Goal: Information Seeking & Learning: Find specific fact

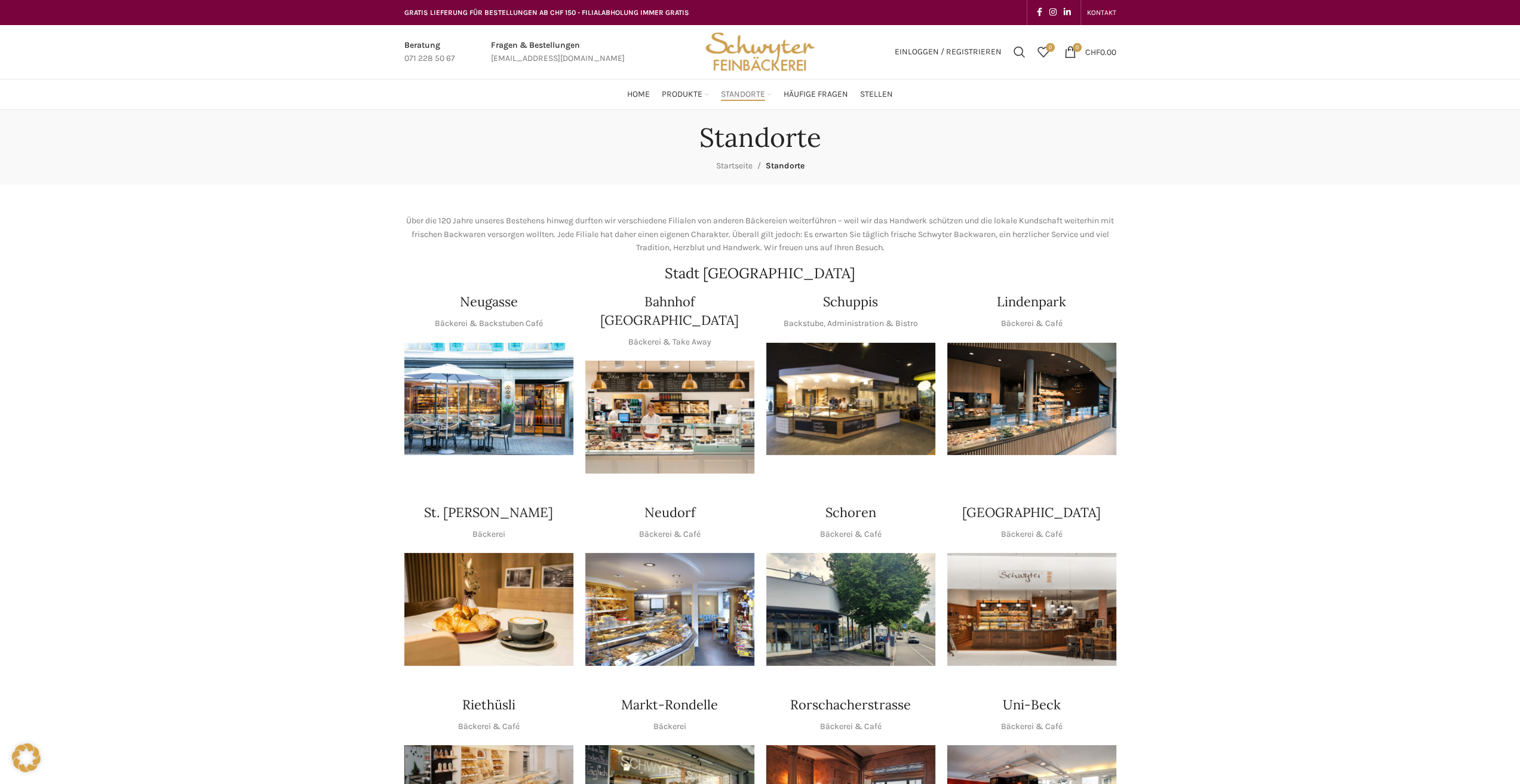
click at [877, 375] on img "1 / 1" at bounding box center [850, 398] width 169 height 113
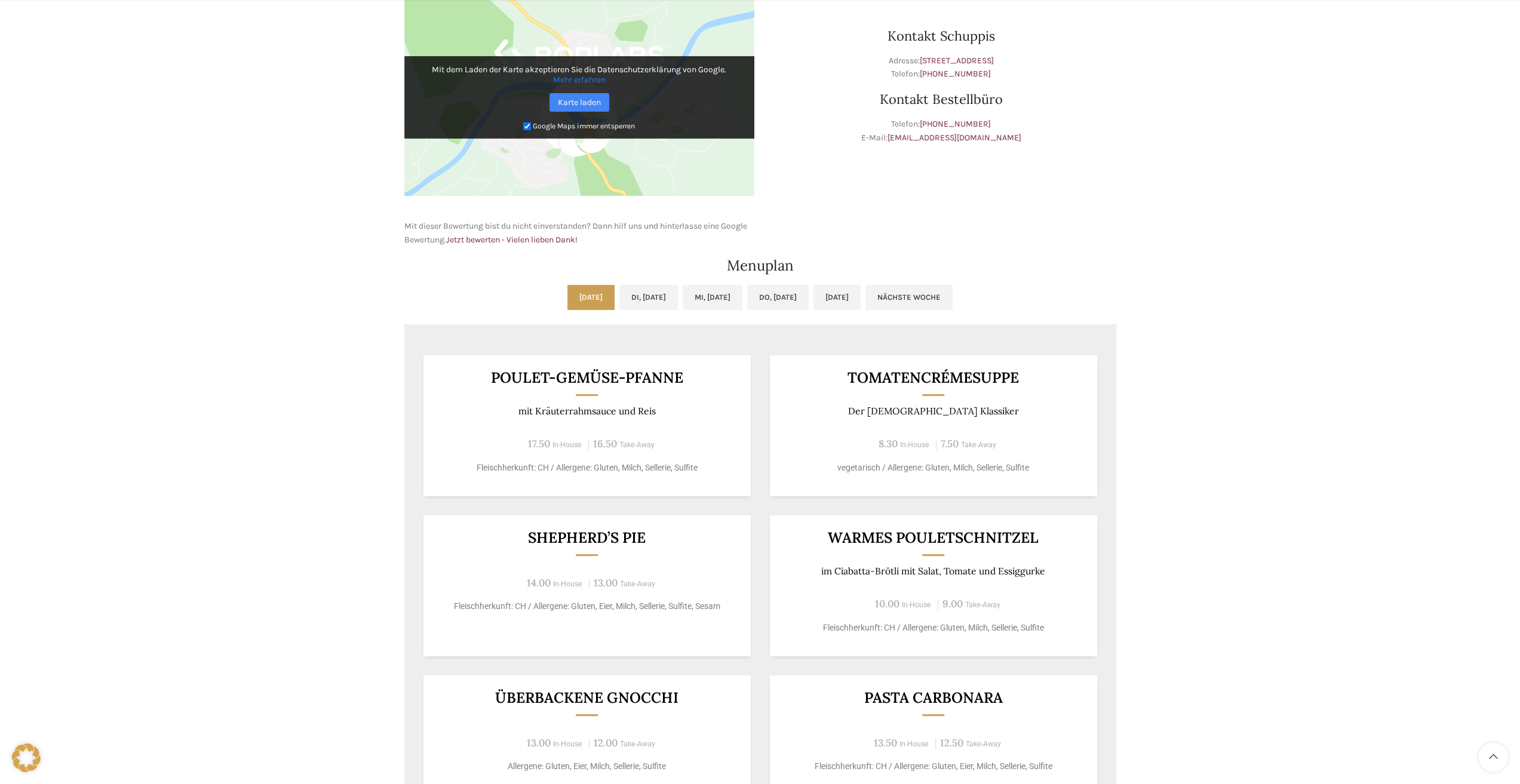
scroll to position [418, 0]
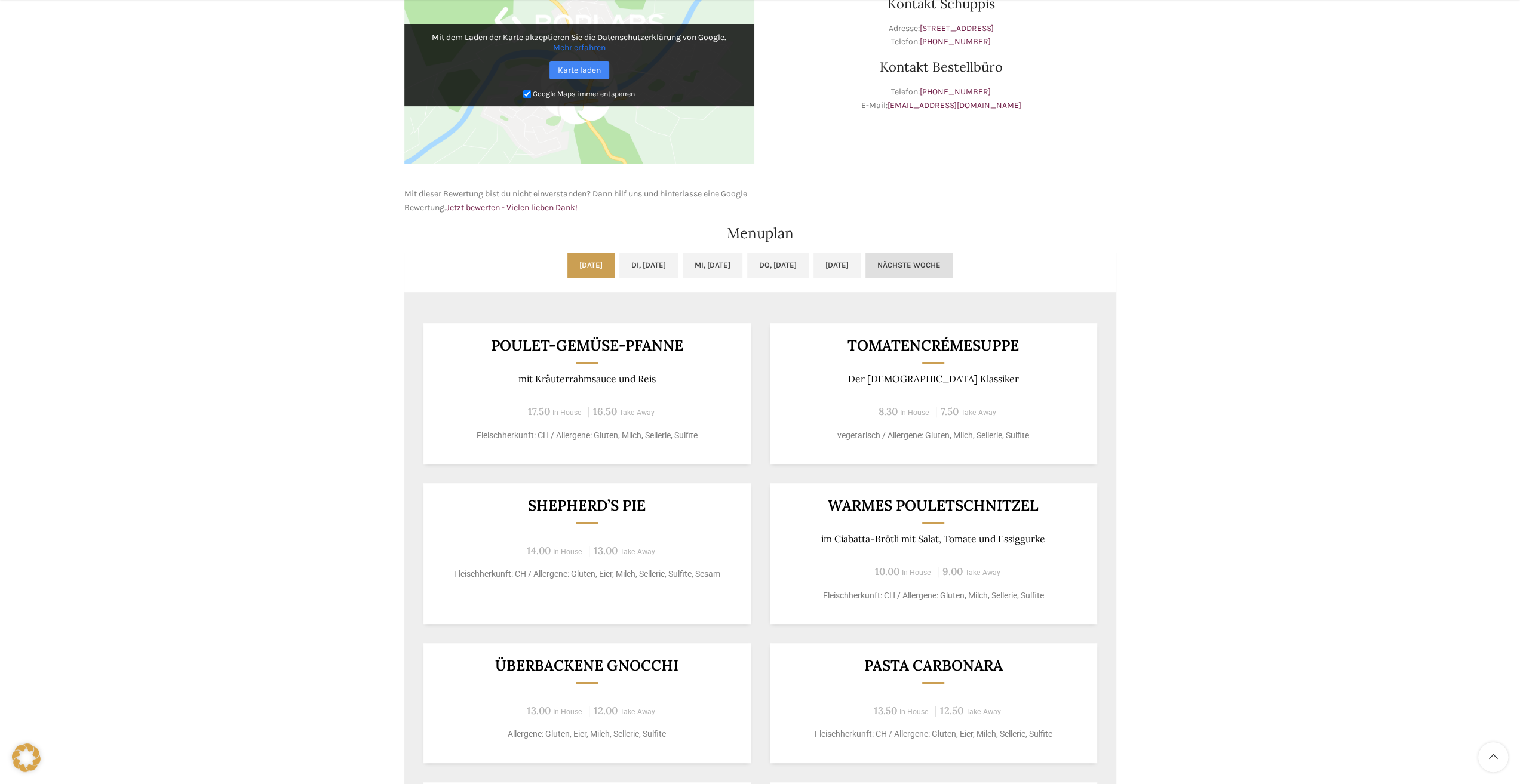
click at [933, 267] on link "Nächste Woche" at bounding box center [909, 265] width 87 height 25
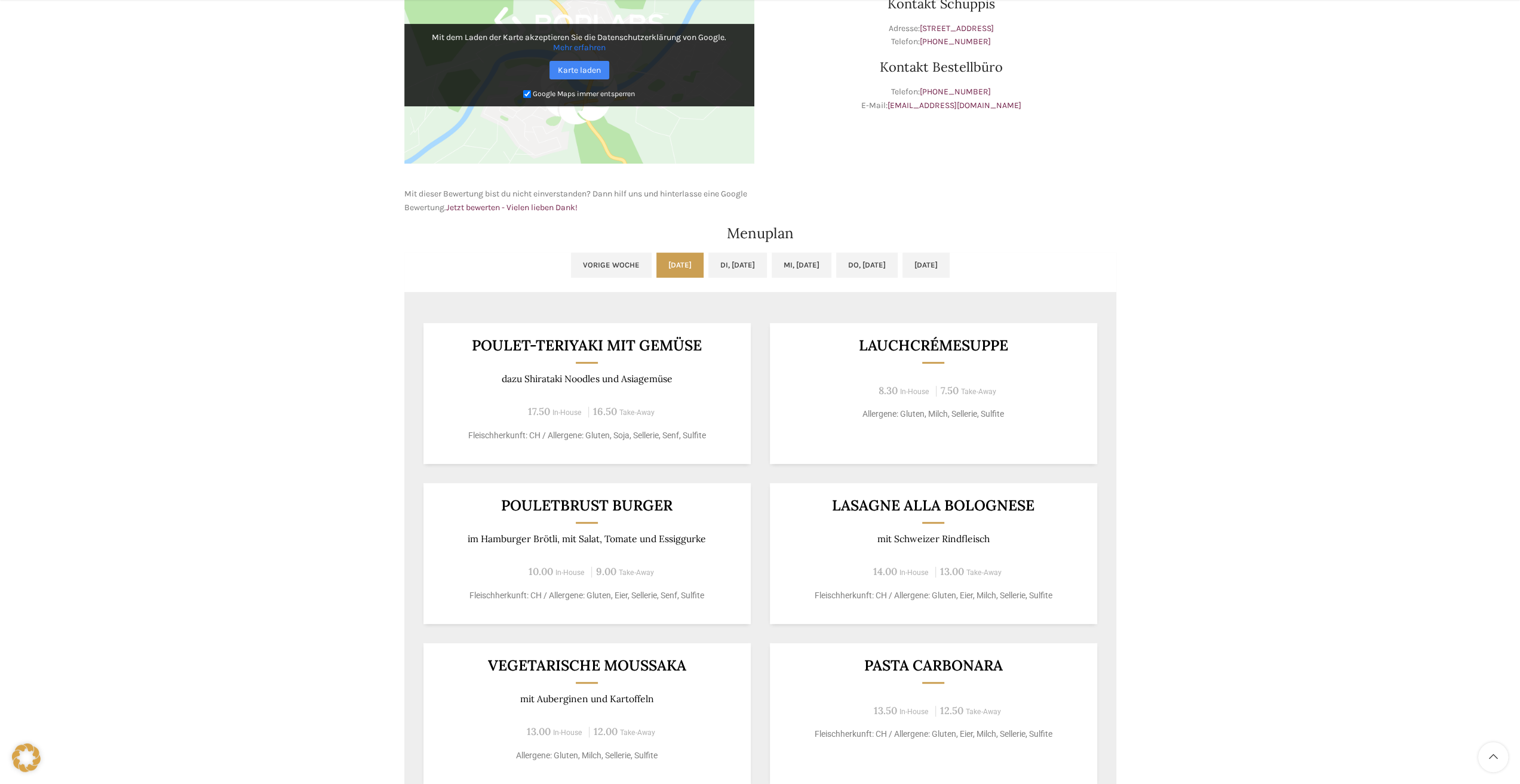
click at [383, 296] on div "Backstubenbistro Schuppis Wochentag ÖFFNUNGSZEITEN [PERSON_NAME] 06:00 - 16:30 …" at bounding box center [760, 332] width 1520 height 1280
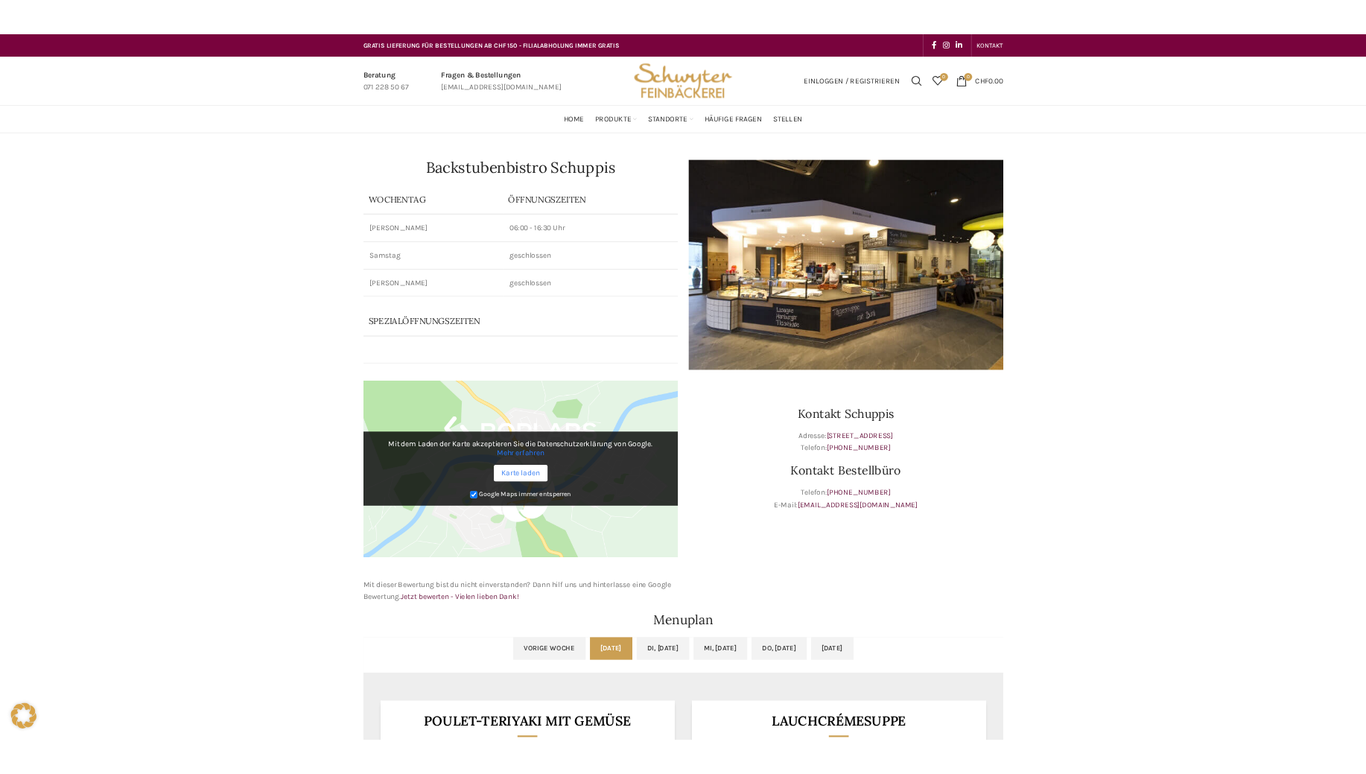
scroll to position [298, 0]
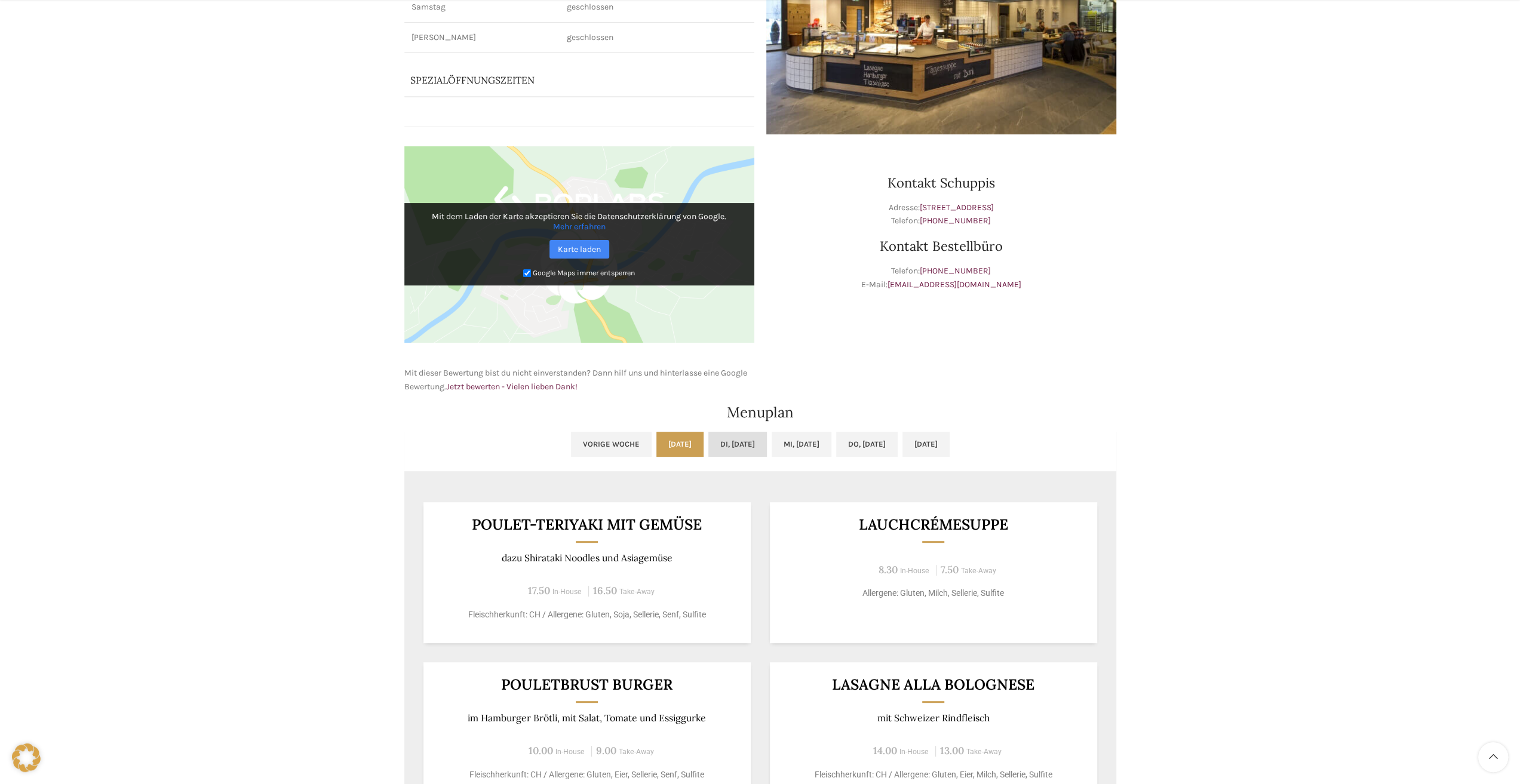
click at [723, 453] on link "Di, [DATE]" at bounding box center [737, 443] width 59 height 25
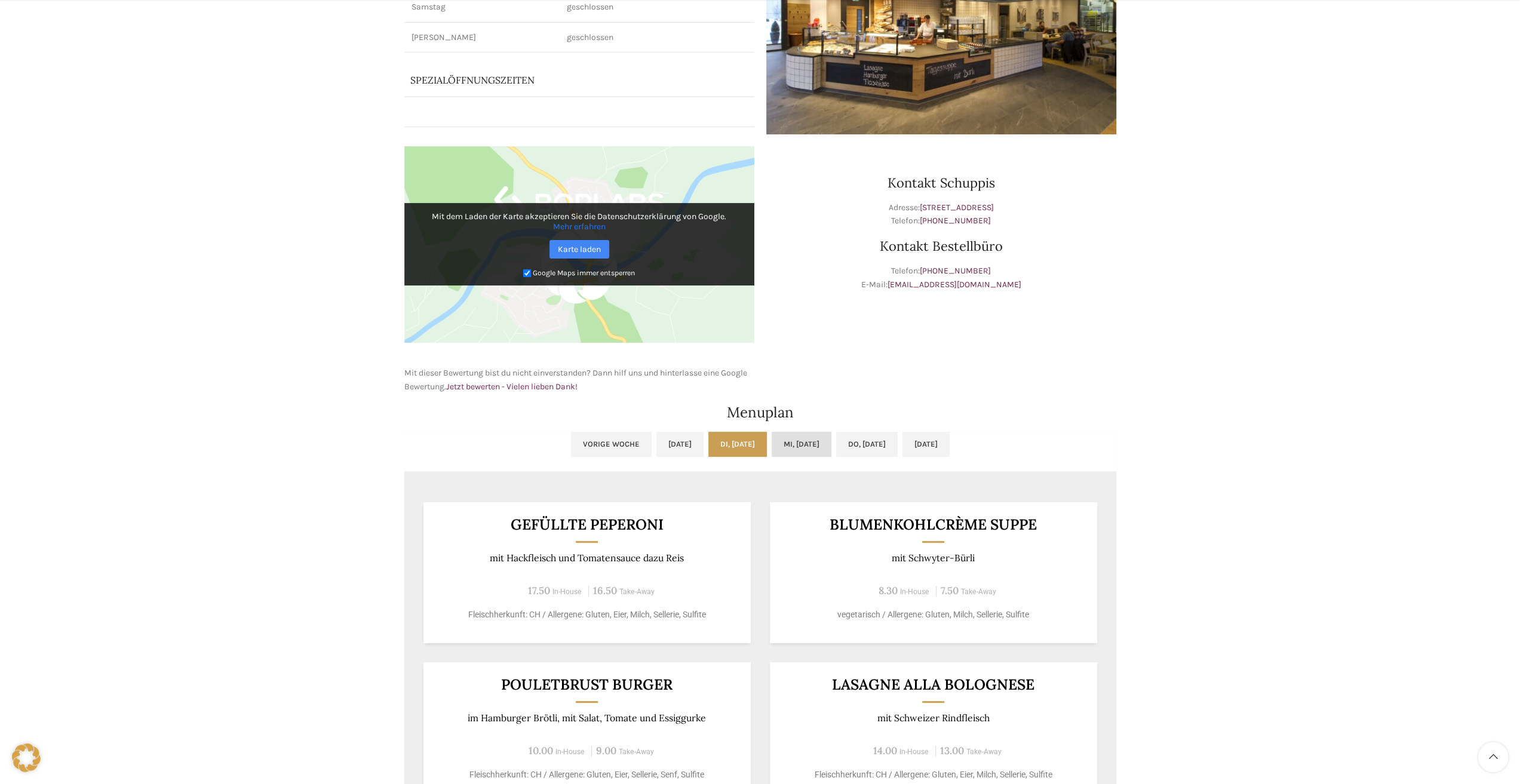
click at [801, 443] on link "Mi, [DATE]" at bounding box center [801, 443] width 59 height 25
click at [882, 443] on link "Do, [DATE]" at bounding box center [867, 443] width 62 height 25
click at [950, 435] on link "[DATE]" at bounding box center [926, 443] width 47 height 25
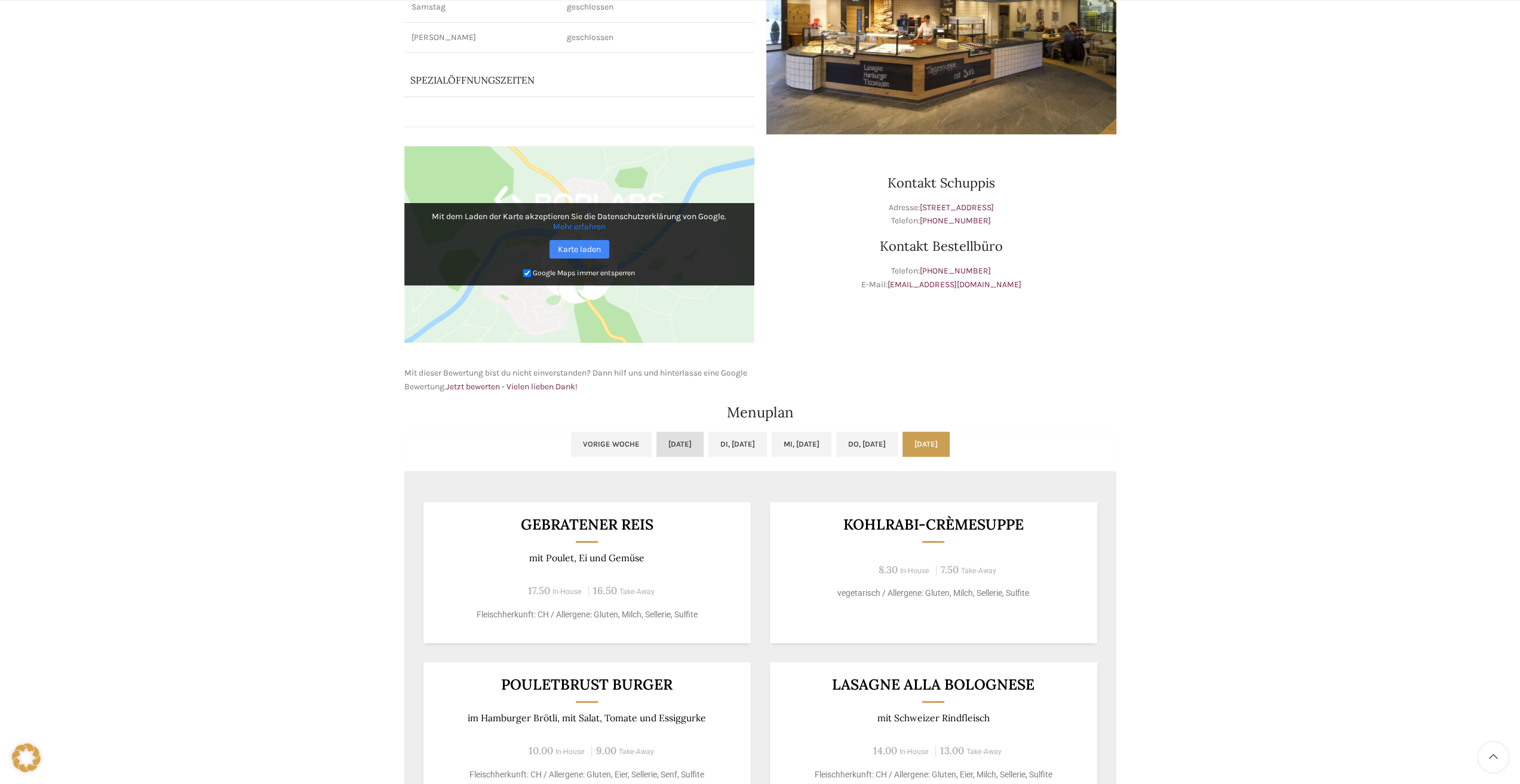
click at [656, 452] on link "[DATE]" at bounding box center [679, 443] width 47 height 25
